Goal: Navigation & Orientation: Go to known website

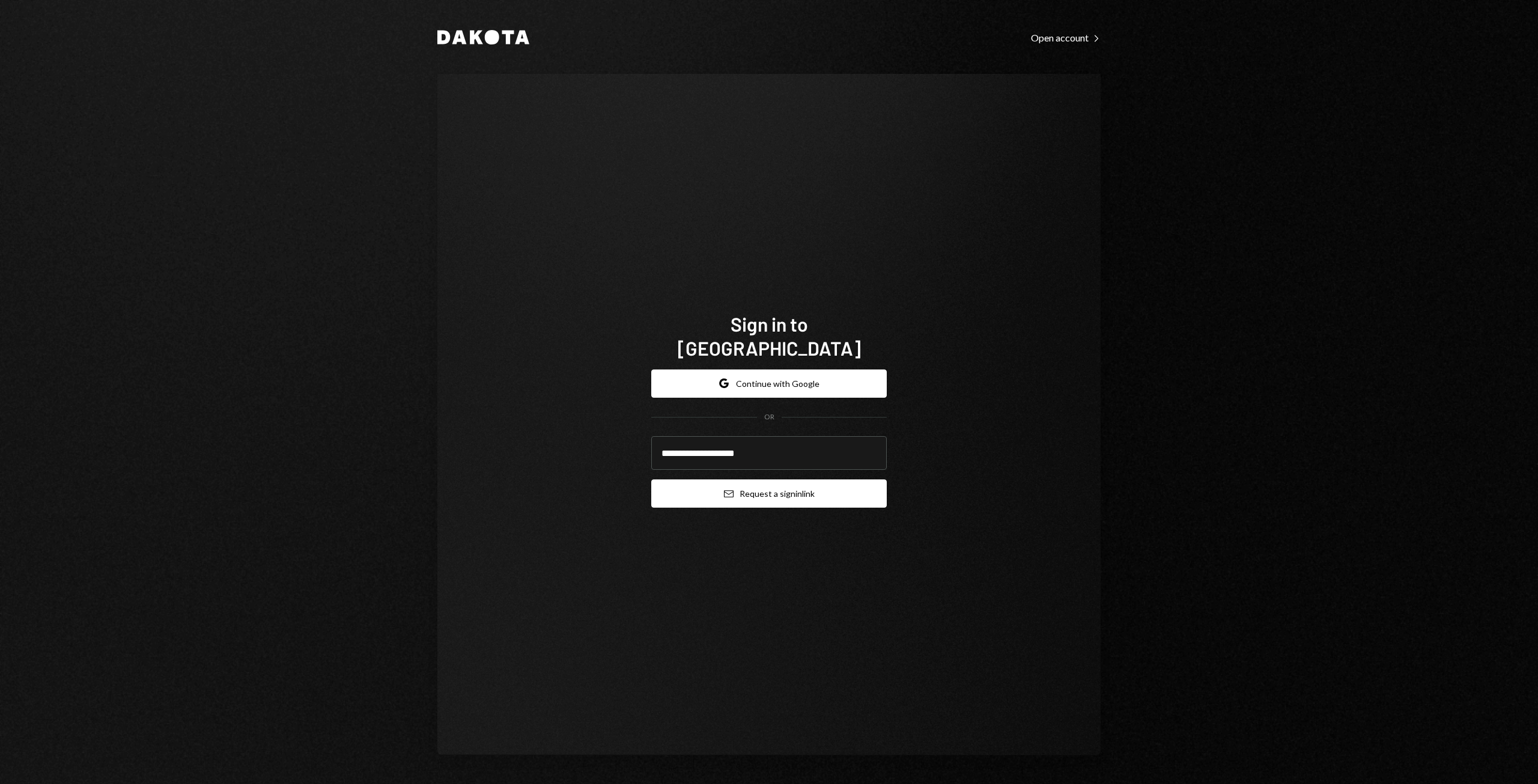
click at [792, 489] on button "Email Request a sign in link" at bounding box center [769, 493] width 235 height 28
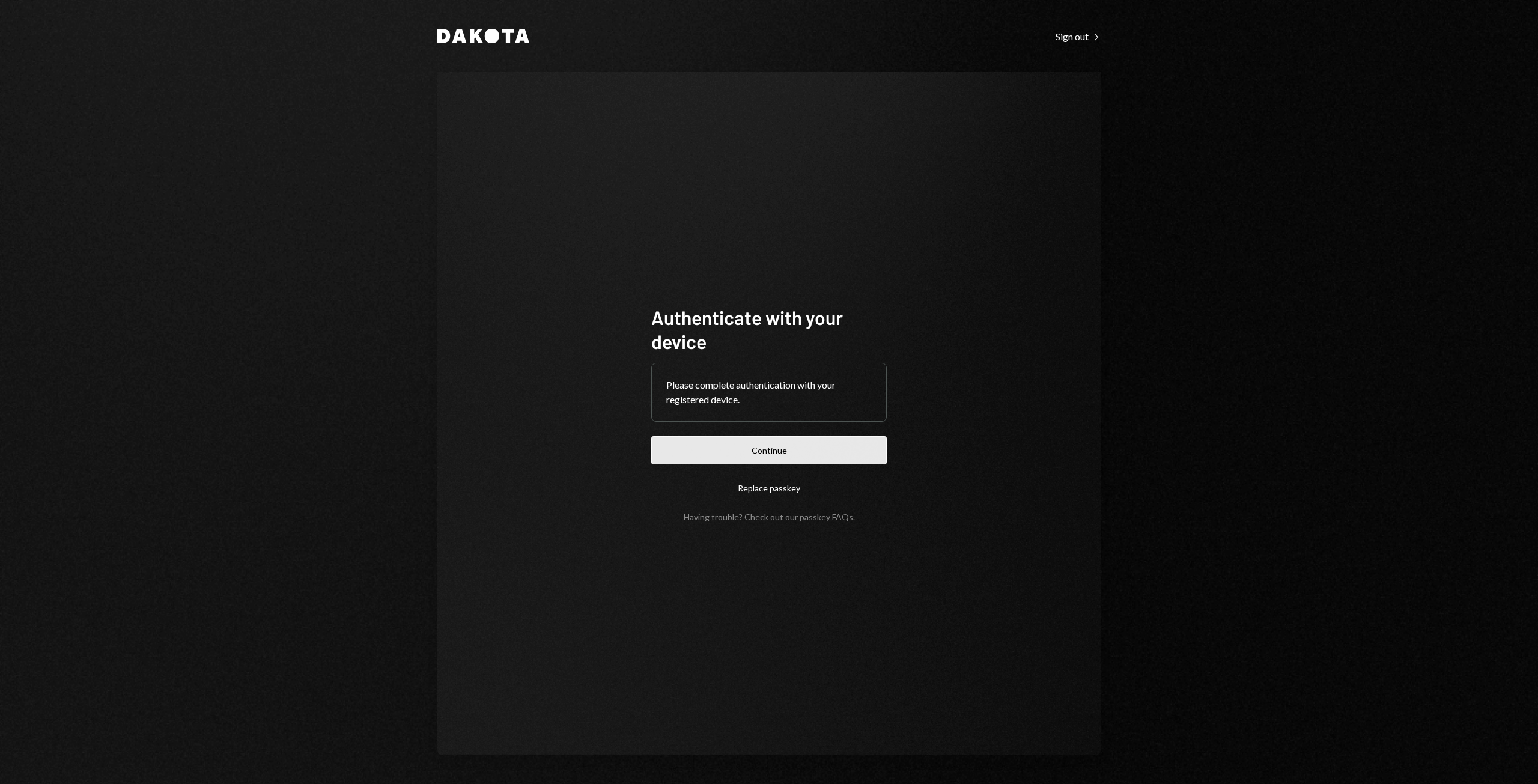
click at [741, 451] on button "Continue" at bounding box center [769, 450] width 235 height 28
